Goal: Information Seeking & Learning: Compare options

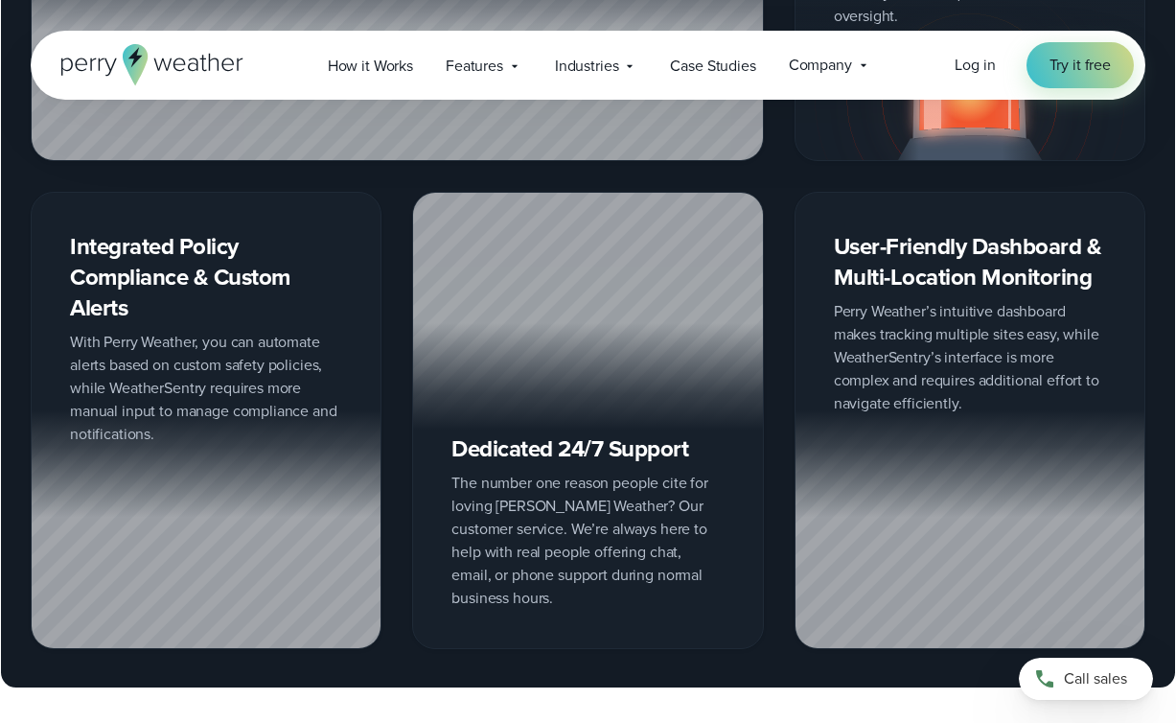
scroll to position [2683, 0]
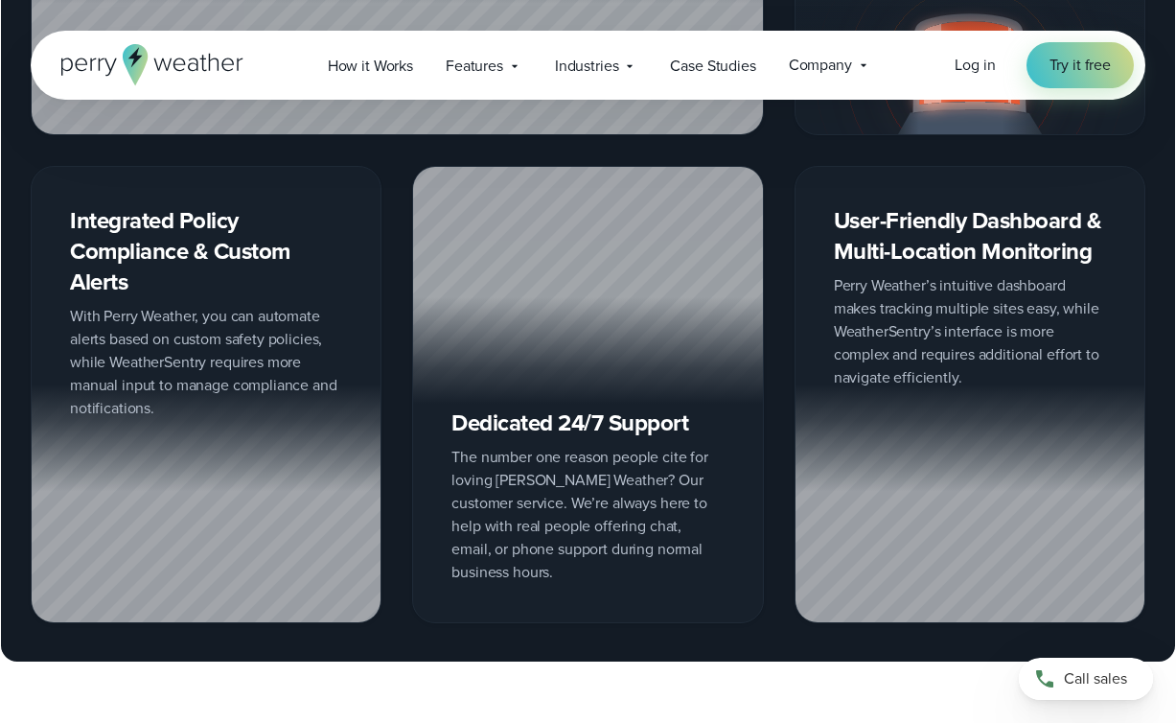
click at [407, 465] on div "Real On-Site Weather Stations for Accurate Data WeatherSentry does not offer a …" at bounding box center [588, 216] width 1115 height 814
